Goal: Information Seeking & Learning: Learn about a topic

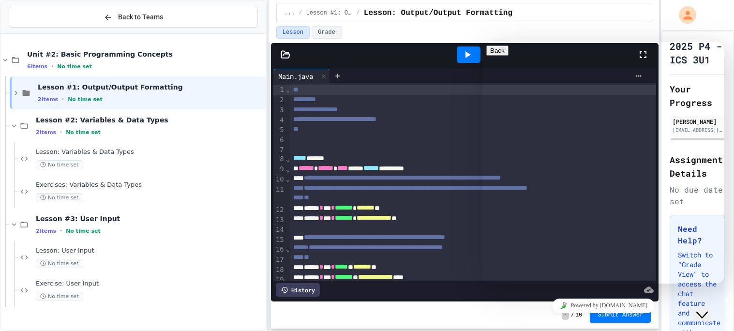
click at [574, 10] on div "... / Lesson #1: Output/Output Formatting / Lesson: Output/Output Formatting" at bounding box center [464, 13] width 359 height 12
click at [708, 309] on icon "Close Chat This icon closes the chat window." at bounding box center [702, 315] width 12 height 12
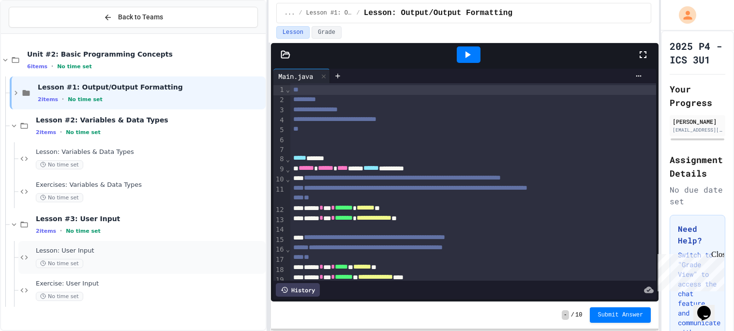
click at [161, 249] on span "Lesson: User Input" at bounding box center [150, 251] width 228 height 8
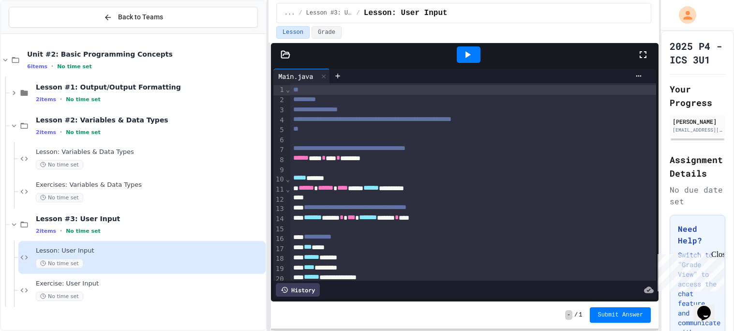
click at [471, 50] on icon at bounding box center [468, 55] width 12 height 12
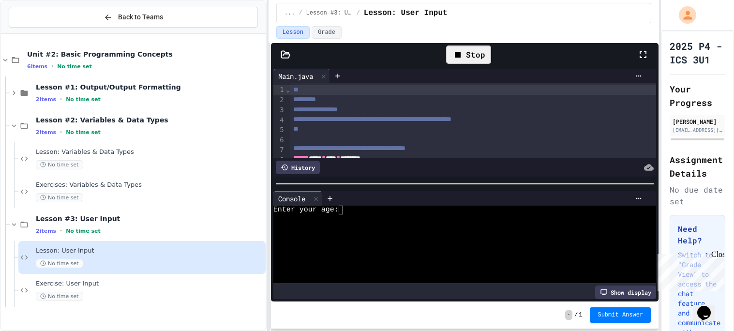
click at [347, 208] on textarea "Terminal input" at bounding box center [345, 210] width 4 height 9
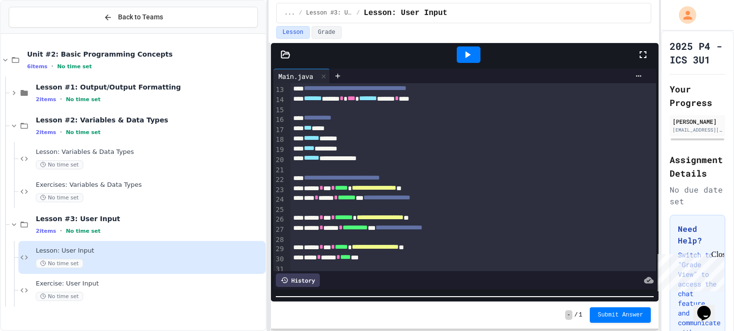
scroll to position [120, 0]
click at [724, 255] on div "Need Help? Switch to "Grade View" to access the chat feature and communicate wi…" at bounding box center [698, 302] width 56 height 175
click at [725, 252] on div "Need Help? Switch to "Grade View" to access the chat feature and communicate wi…" at bounding box center [698, 302] width 56 height 175
click at [723, 254] on div "Close" at bounding box center [717, 256] width 12 height 12
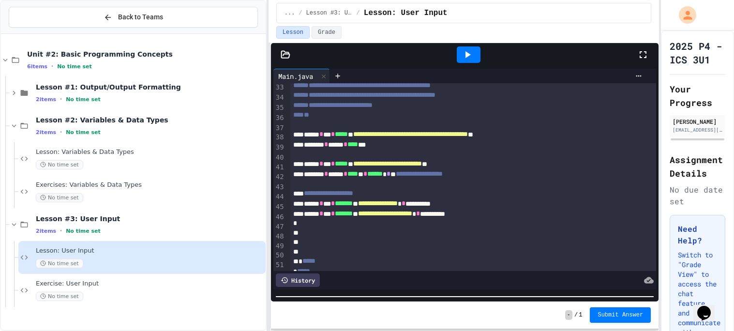
scroll to position [331, 0]
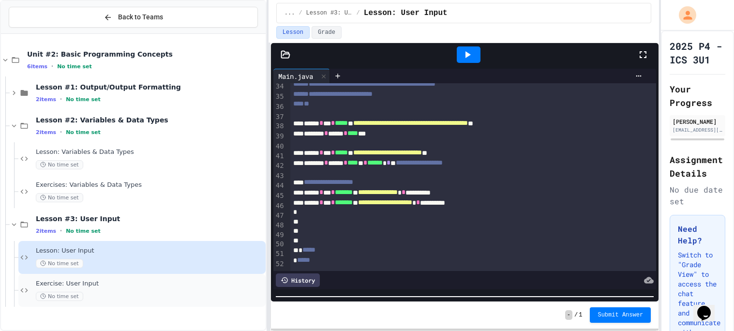
click at [98, 284] on span "Exercise: User Input" at bounding box center [150, 284] width 228 height 8
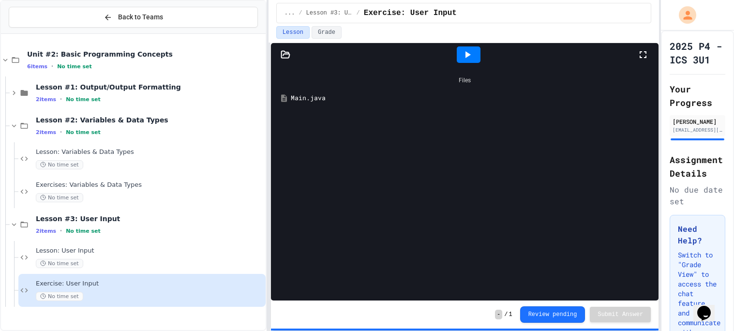
click at [461, 87] on div "Files" at bounding box center [465, 80] width 378 height 18
click at [331, 101] on div "Main.java" at bounding box center [472, 98] width 362 height 10
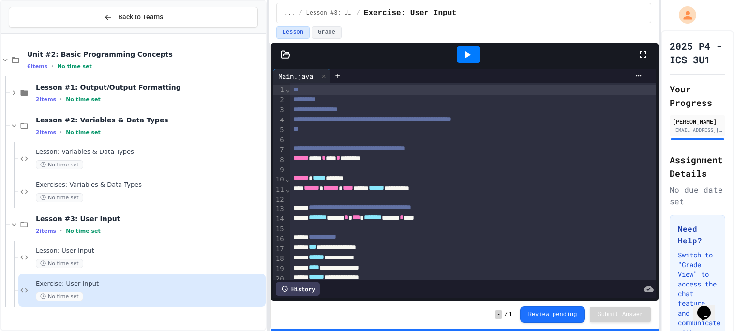
click at [473, 57] on icon at bounding box center [468, 55] width 12 height 12
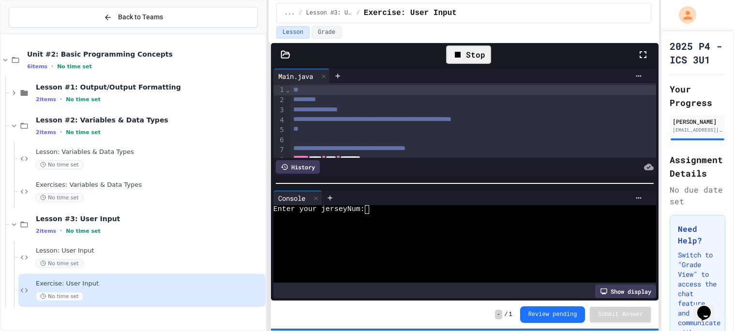
click at [372, 208] on textarea "Terminal input" at bounding box center [371, 209] width 4 height 9
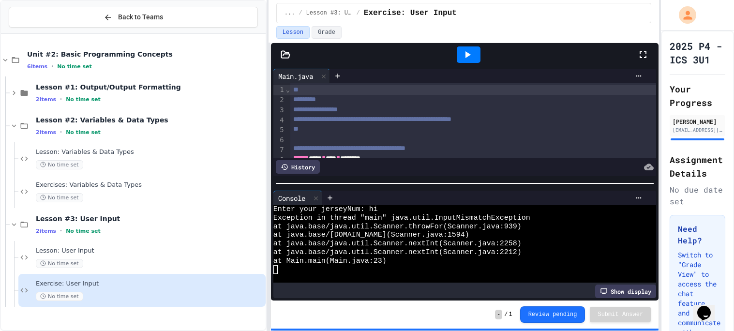
click at [468, 51] on icon at bounding box center [468, 55] width 12 height 12
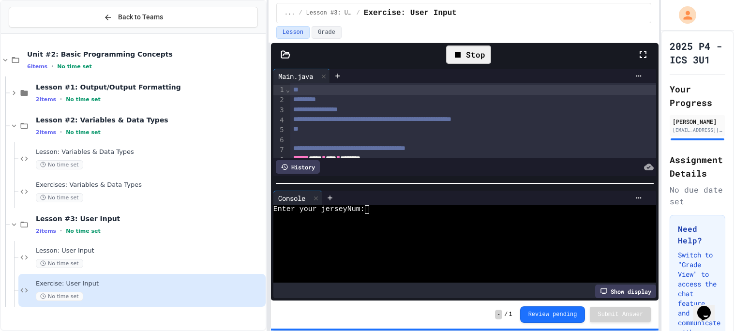
click at [371, 207] on textarea "Terminal input" at bounding box center [371, 209] width 4 height 9
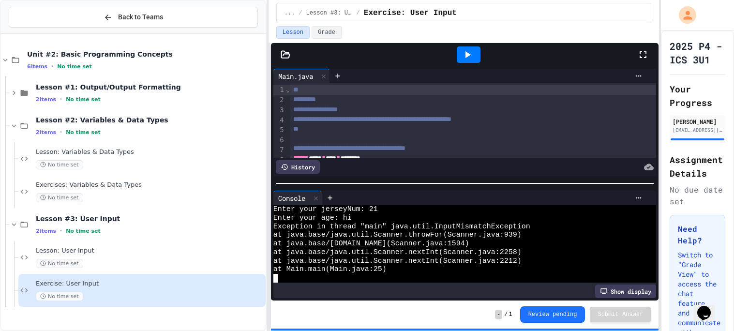
click at [471, 57] on icon at bounding box center [468, 55] width 12 height 12
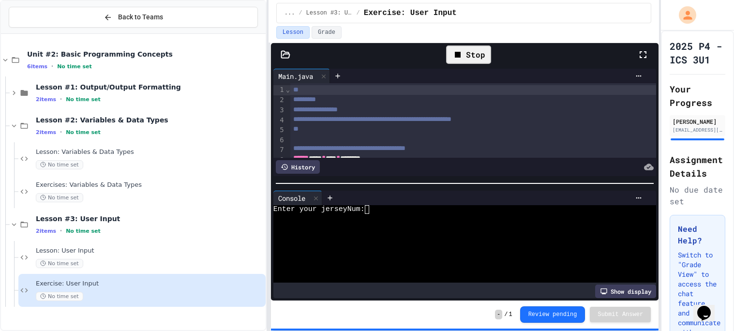
click at [370, 210] on textarea "Terminal input" at bounding box center [371, 209] width 4 height 9
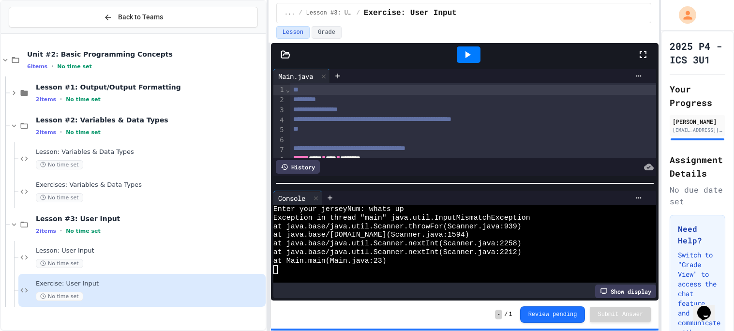
click at [461, 49] on div at bounding box center [469, 54] width 24 height 16
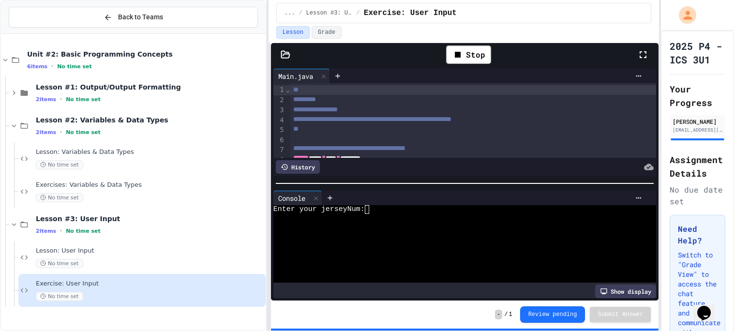
click at [372, 211] on textarea "Terminal input" at bounding box center [371, 209] width 4 height 9
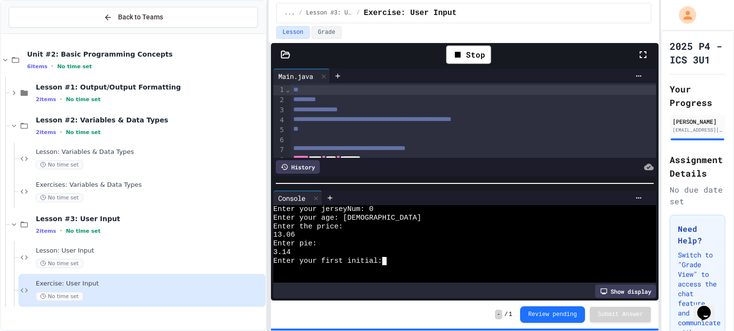
type textarea "*"
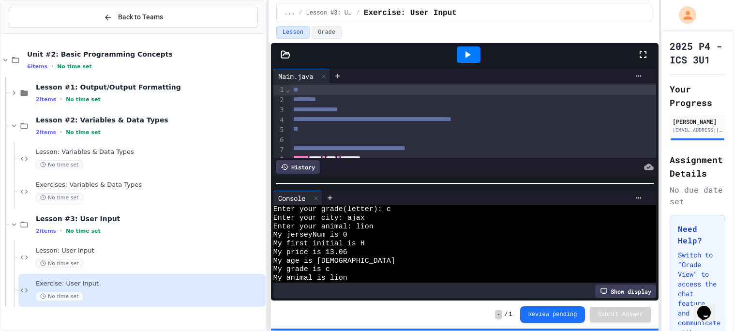
scroll to position [58, 0]
click at [472, 60] on icon at bounding box center [468, 55] width 12 height 12
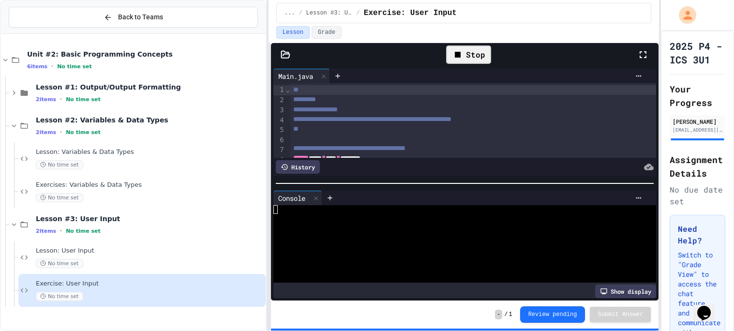
scroll to position [0, 0]
click at [472, 60] on div "Stop" at bounding box center [468, 54] width 45 height 18
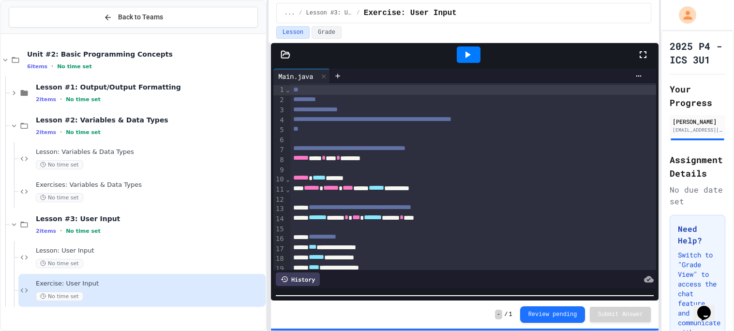
click at [455, 331] on html "**********" at bounding box center [367, 165] width 734 height 331
